Goal: Task Accomplishment & Management: Manage account settings

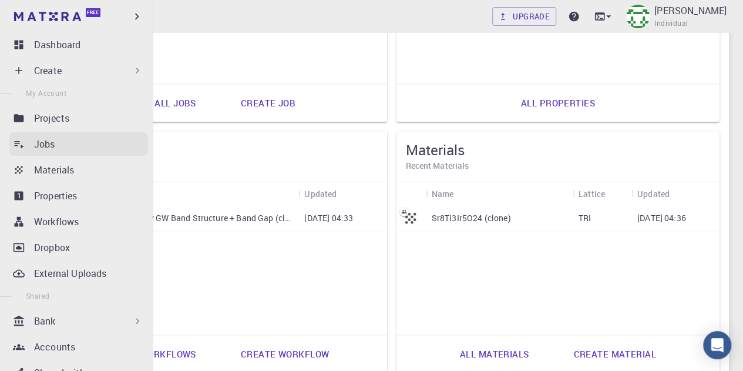
click at [50, 144] on p "Jobs" at bounding box center [44, 144] width 21 height 14
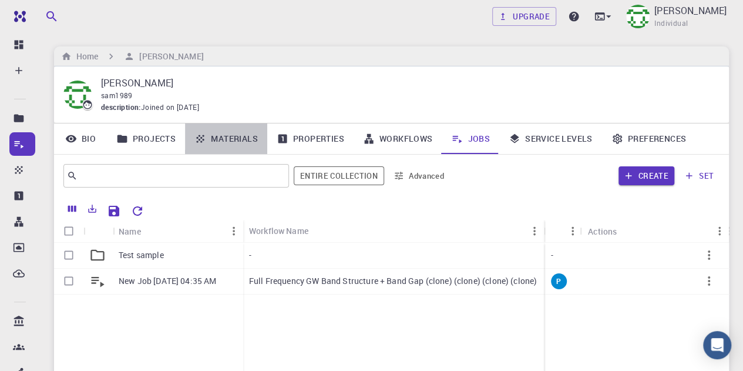
click at [206, 134] on icon at bounding box center [200, 139] width 12 height 12
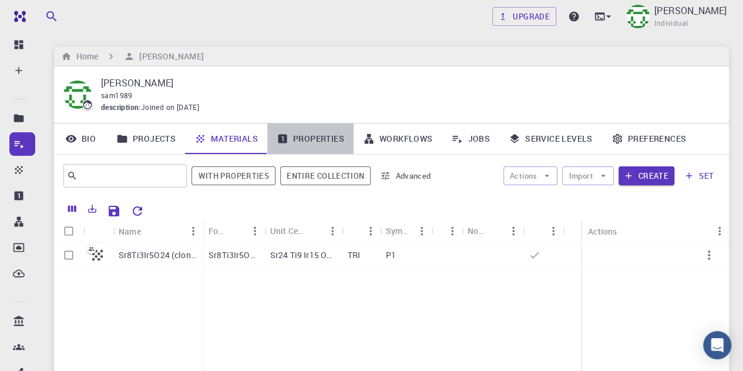
click at [318, 140] on link "Properties" at bounding box center [310, 138] width 86 height 31
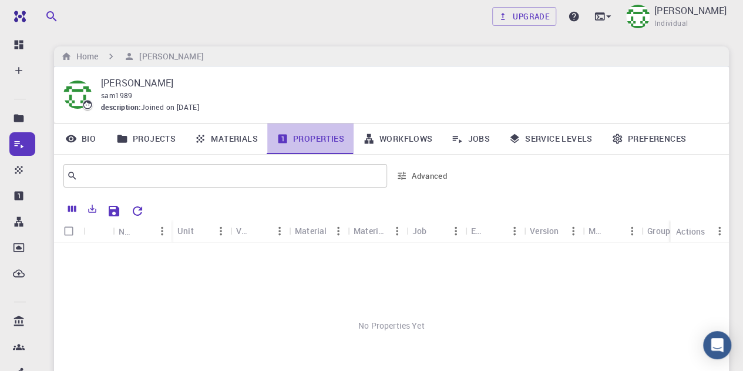
click at [318, 140] on link "Properties" at bounding box center [310, 138] width 86 height 31
click at [474, 142] on link "Jobs" at bounding box center [471, 138] width 58 height 31
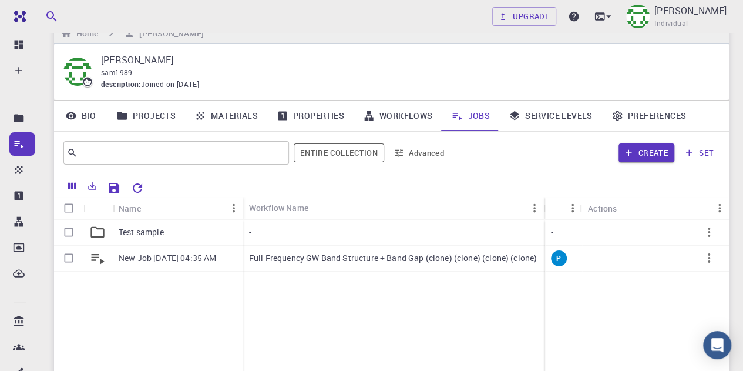
scroll to position [59, 0]
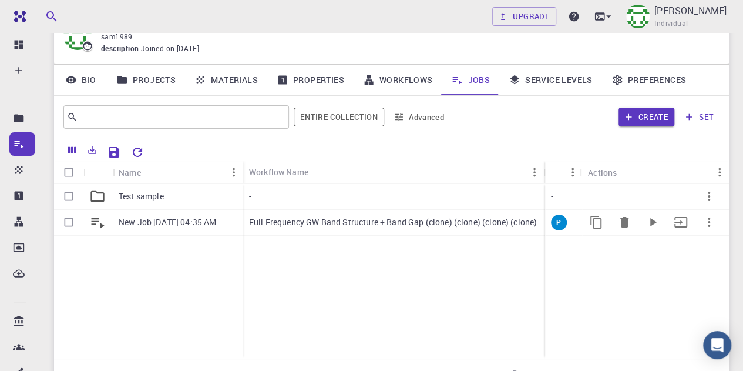
click at [389, 221] on p "Full Frequency GW Band Structure + Band Gap (clone) (clone) (clone) (clone)" at bounding box center [393, 222] width 288 height 12
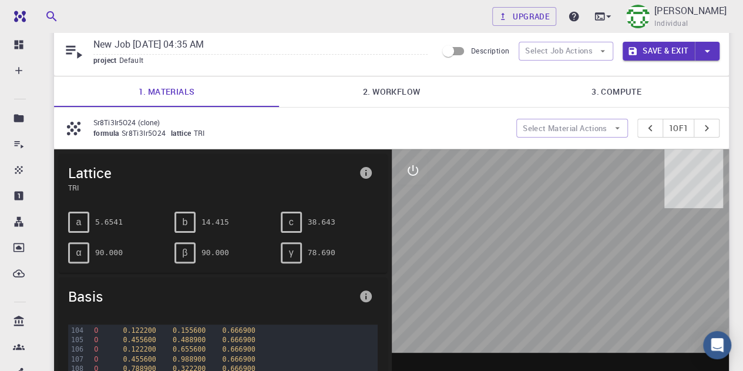
scroll to position [59, 0]
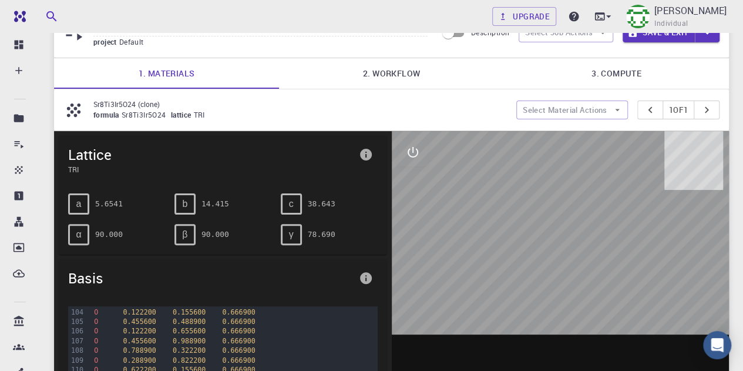
click at [546, 251] on div at bounding box center [561, 313] width 338 height 365
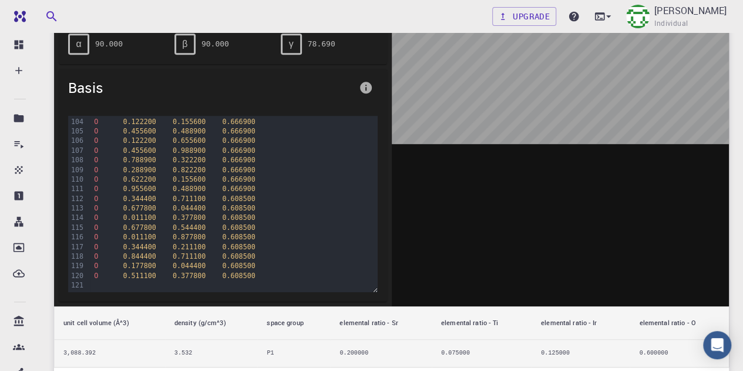
scroll to position [0, 0]
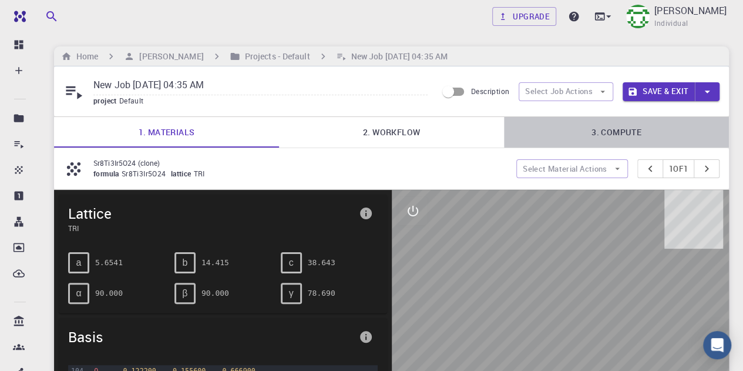
click at [608, 127] on link "3. Compute" at bounding box center [616, 132] width 225 height 31
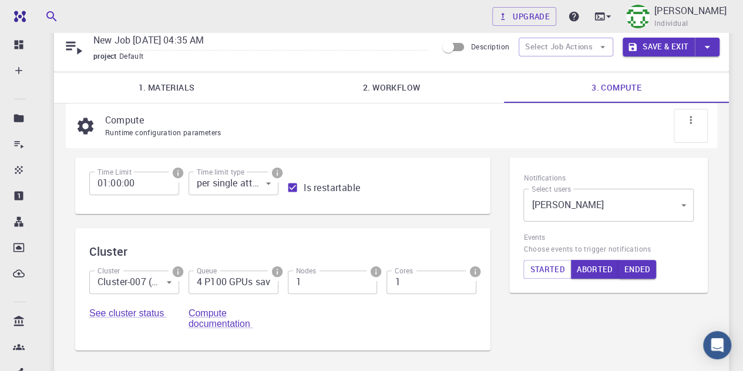
scroll to position [117, 0]
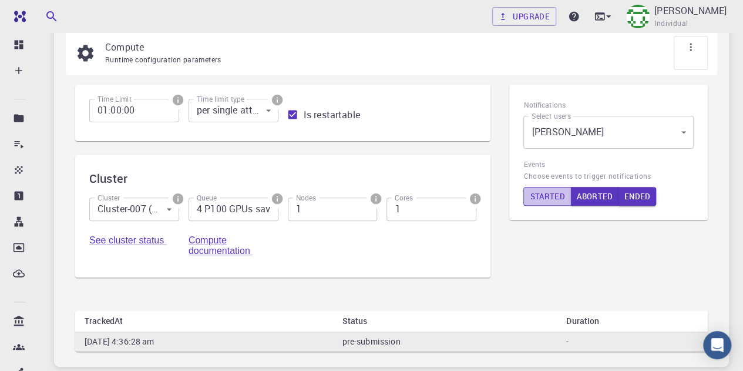
click at [550, 198] on button "Started" at bounding box center [547, 196] width 48 height 19
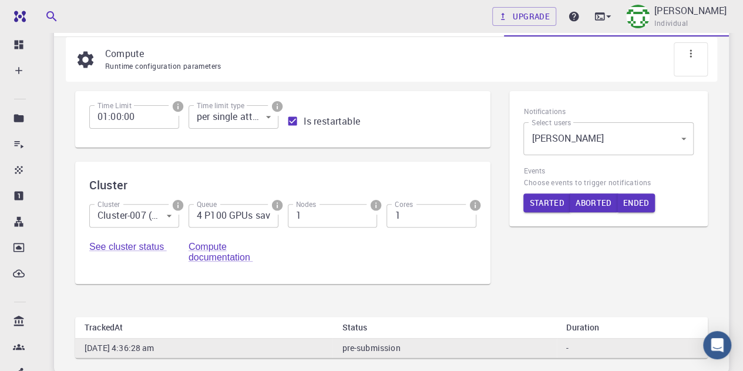
scroll to position [0, 0]
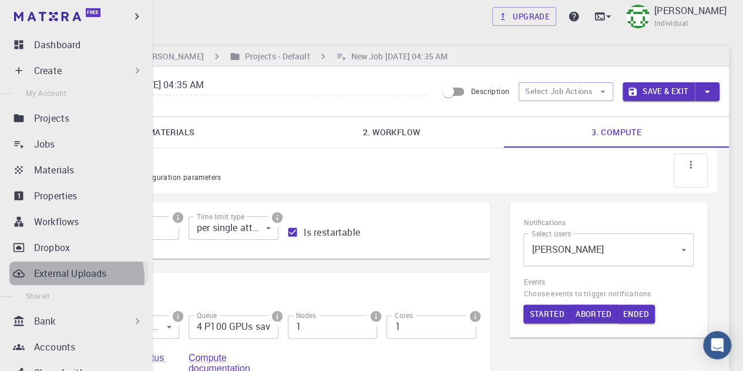
click at [69, 278] on p "External Uploads" at bounding box center [70, 273] width 72 height 14
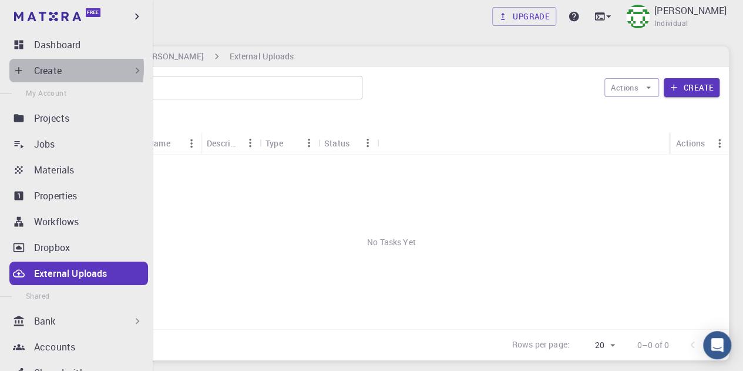
click at [54, 68] on p "Create" at bounding box center [48, 70] width 28 height 14
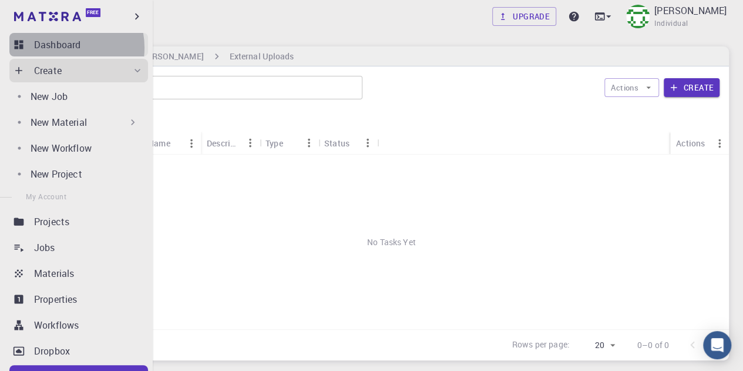
click at [65, 48] on p "Dashboard" at bounding box center [57, 45] width 46 height 14
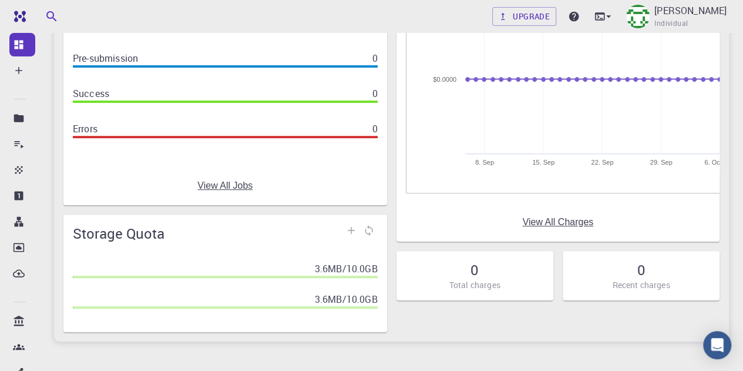
scroll to position [176, 0]
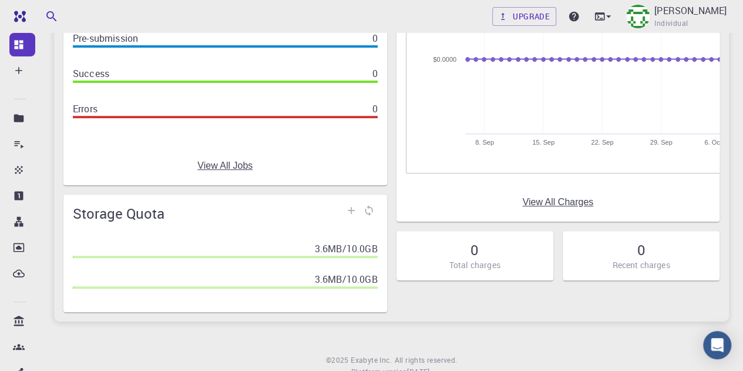
click at [230, 164] on link "View All Jobs" at bounding box center [224, 165] width 55 height 11
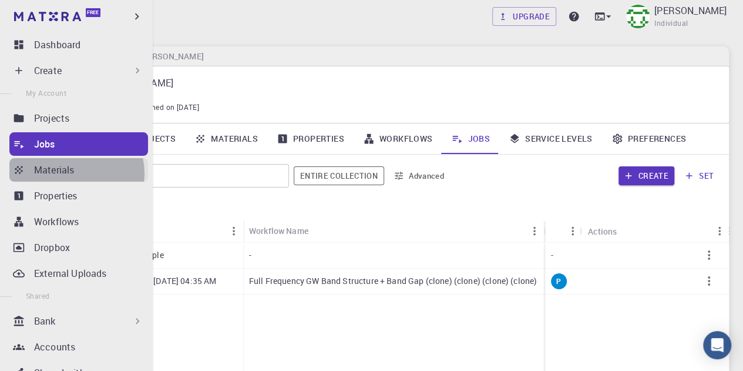
click at [75, 173] on div "Materials" at bounding box center [91, 170] width 114 height 14
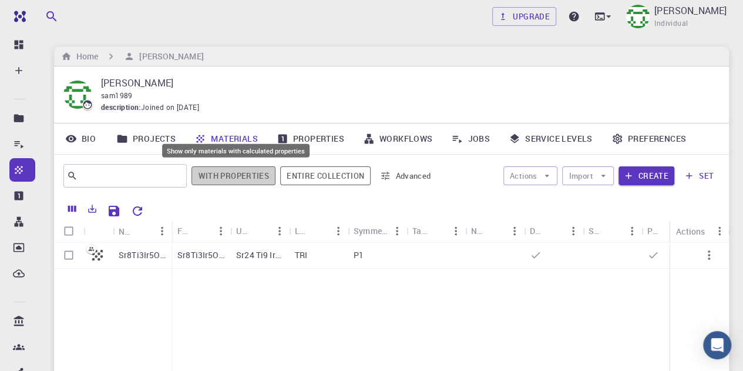
click at [241, 171] on button "With properties" at bounding box center [233, 175] width 84 height 19
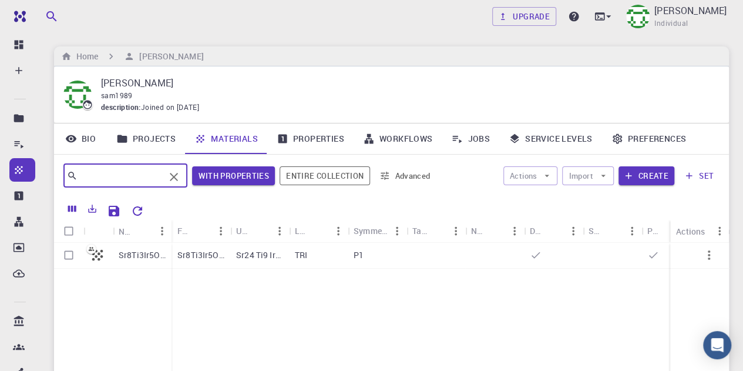
click at [128, 173] on input "text" at bounding box center [121, 175] width 87 height 16
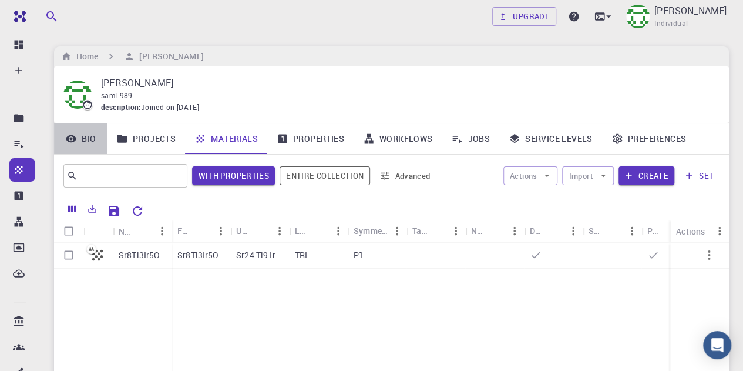
click at [94, 139] on link "Bio" at bounding box center [80, 138] width 53 height 31
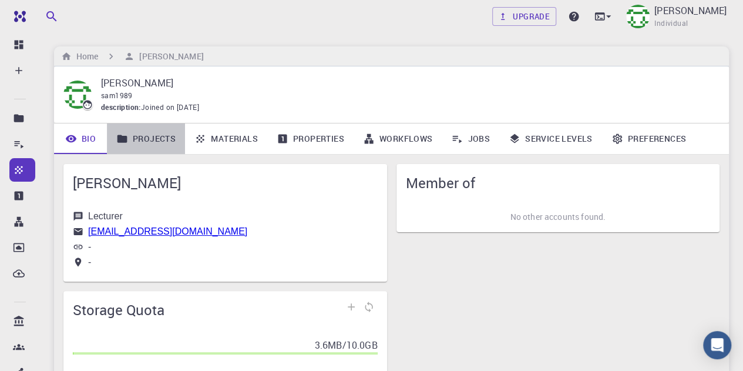
click at [159, 137] on link "Projects" at bounding box center [146, 138] width 78 height 31
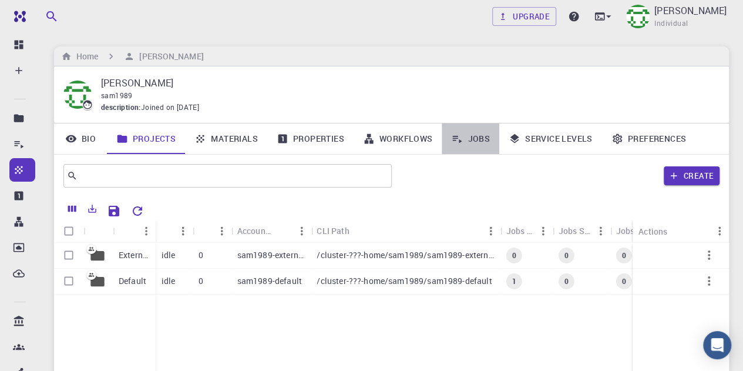
click at [477, 138] on link "Jobs" at bounding box center [471, 138] width 58 height 31
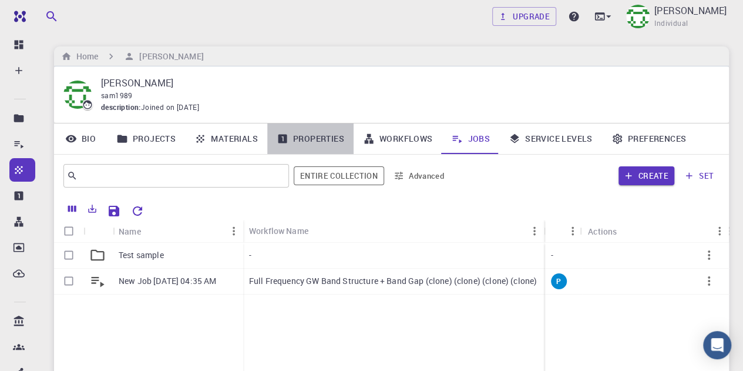
click at [318, 147] on link "Properties" at bounding box center [310, 138] width 86 height 31
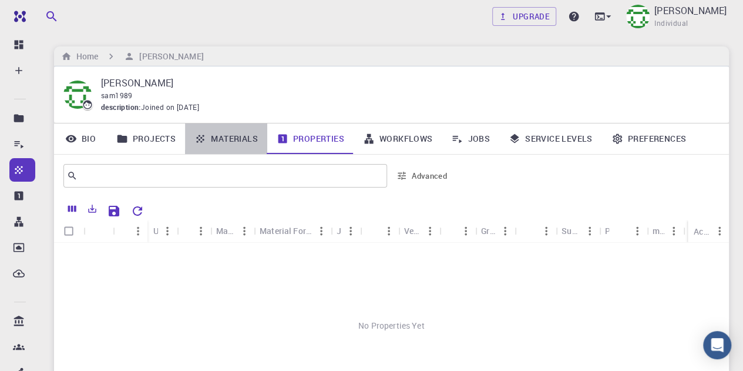
click at [249, 139] on link "Materials" at bounding box center [226, 138] width 82 height 31
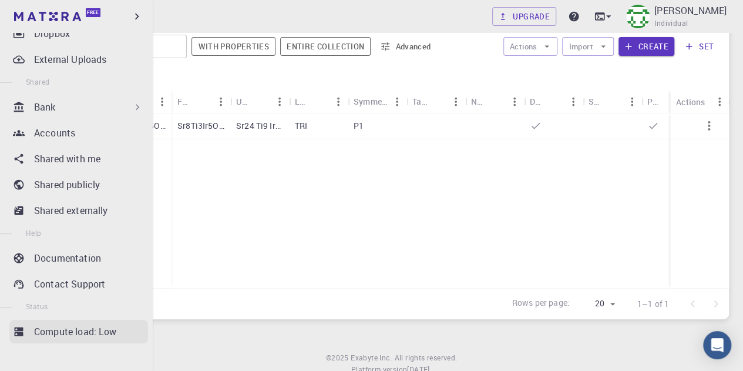
scroll to position [169, 0]
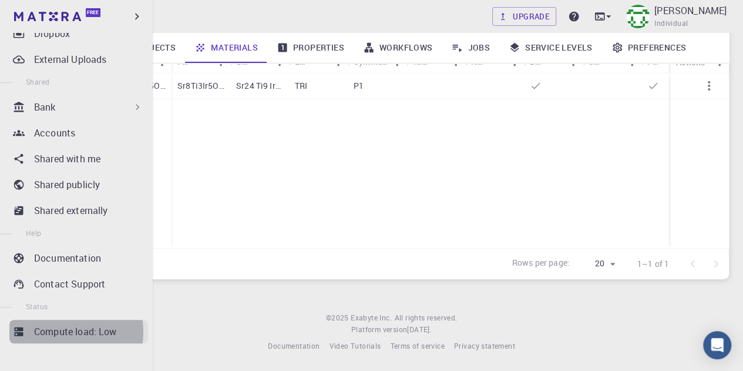
click at [53, 331] on p "Compute load: Low" at bounding box center [75, 331] width 83 height 14
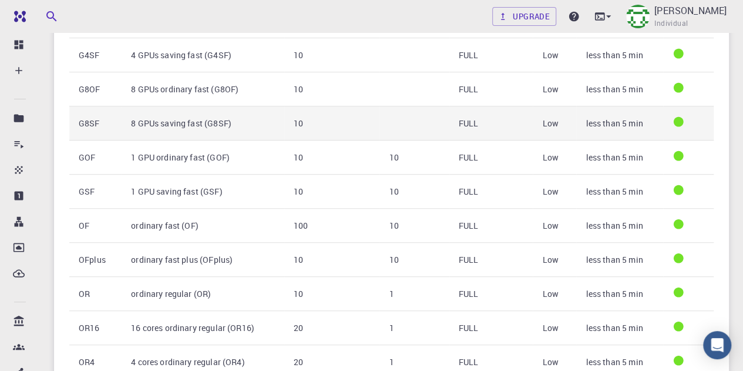
scroll to position [115, 0]
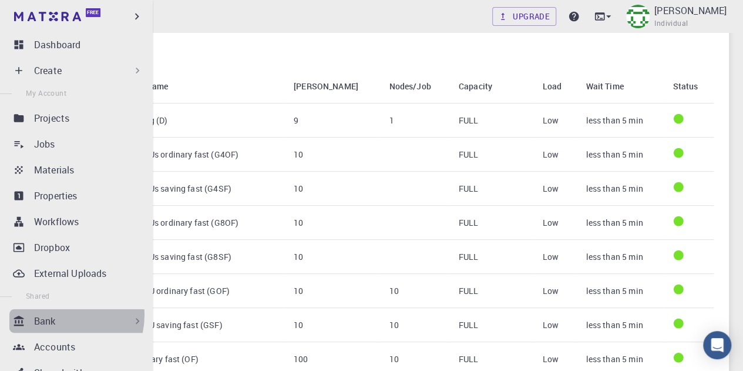
click at [63, 315] on div "Bank" at bounding box center [88, 321] width 109 height 14
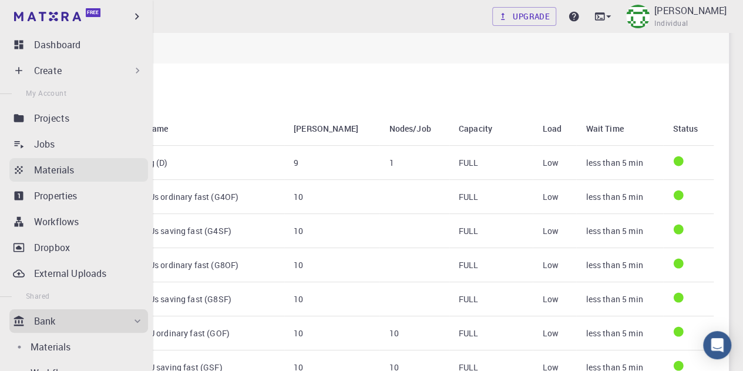
scroll to position [0, 0]
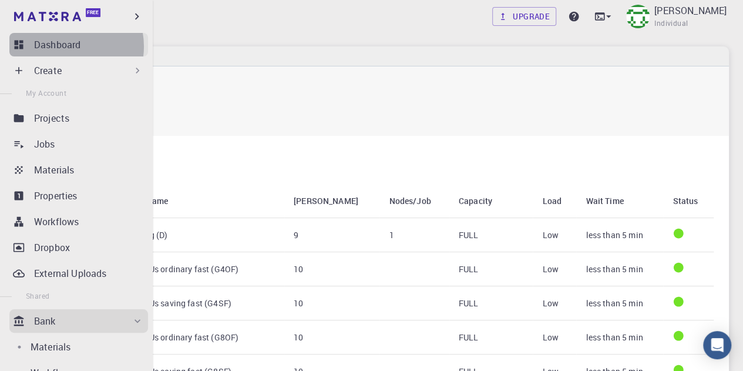
click at [65, 46] on p "Dashboard" at bounding box center [57, 45] width 46 height 14
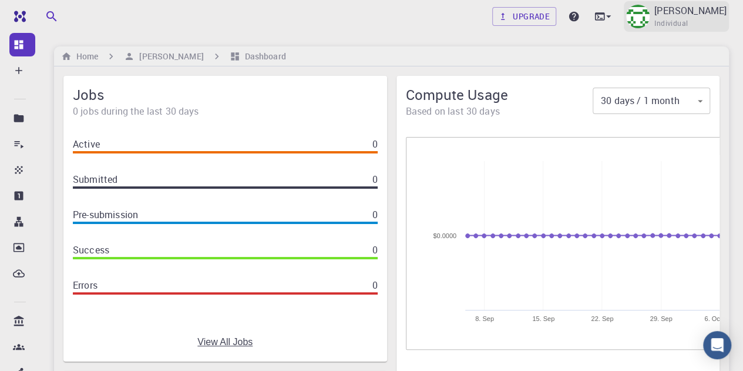
click at [654, 15] on p "[PERSON_NAME]" at bounding box center [690, 11] width 72 height 14
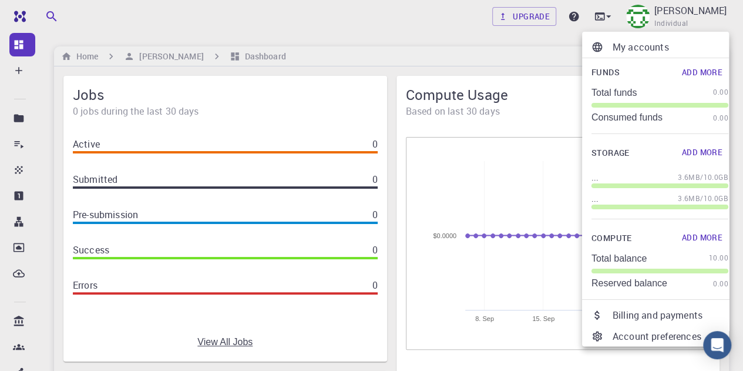
click at [16, 69] on div at bounding box center [371, 185] width 743 height 371
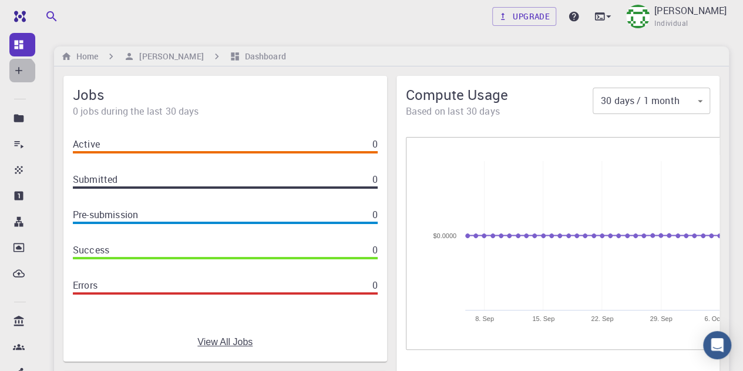
click at [19, 72] on icon at bounding box center [18, 70] width 7 height 7
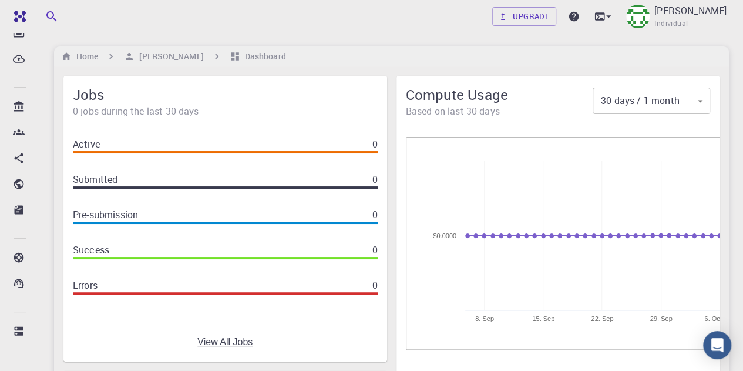
scroll to position [213, 0]
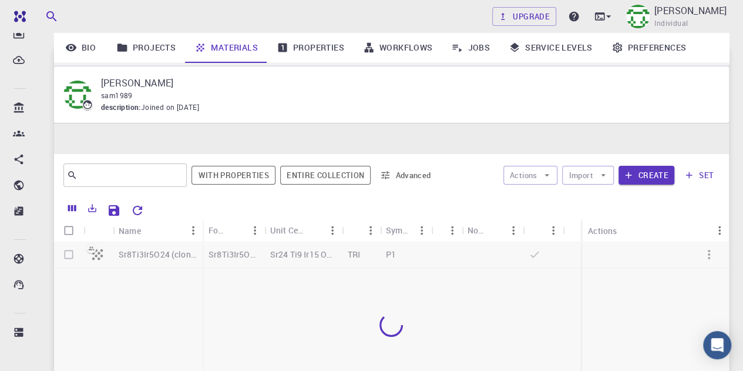
scroll to position [169, 0]
